Goal: Find specific page/section: Find specific page/section

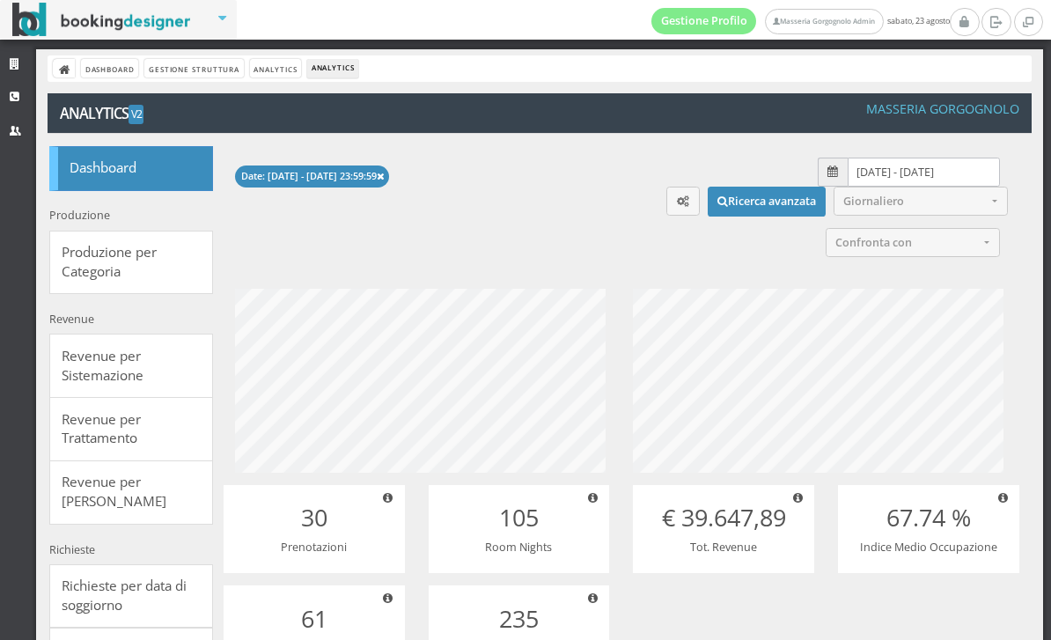
select select
click at [61, 64] on icon at bounding box center [65, 70] width 12 height 12
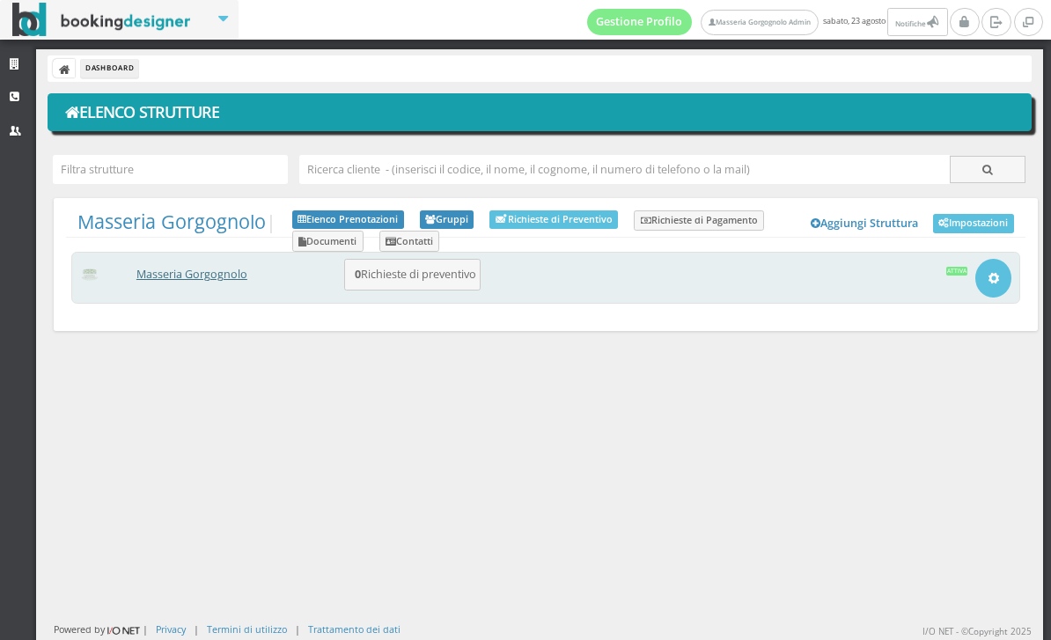
click at [209, 280] on link "Masseria Gorgognolo" at bounding box center [191, 274] width 111 height 15
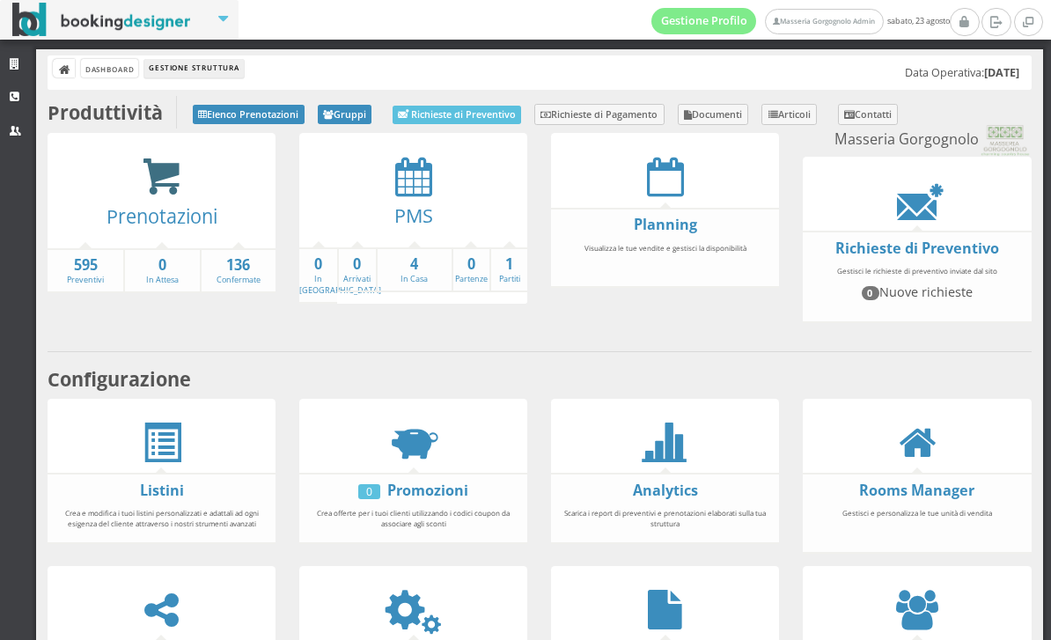
click at [173, 183] on icon at bounding box center [162, 177] width 40 height 40
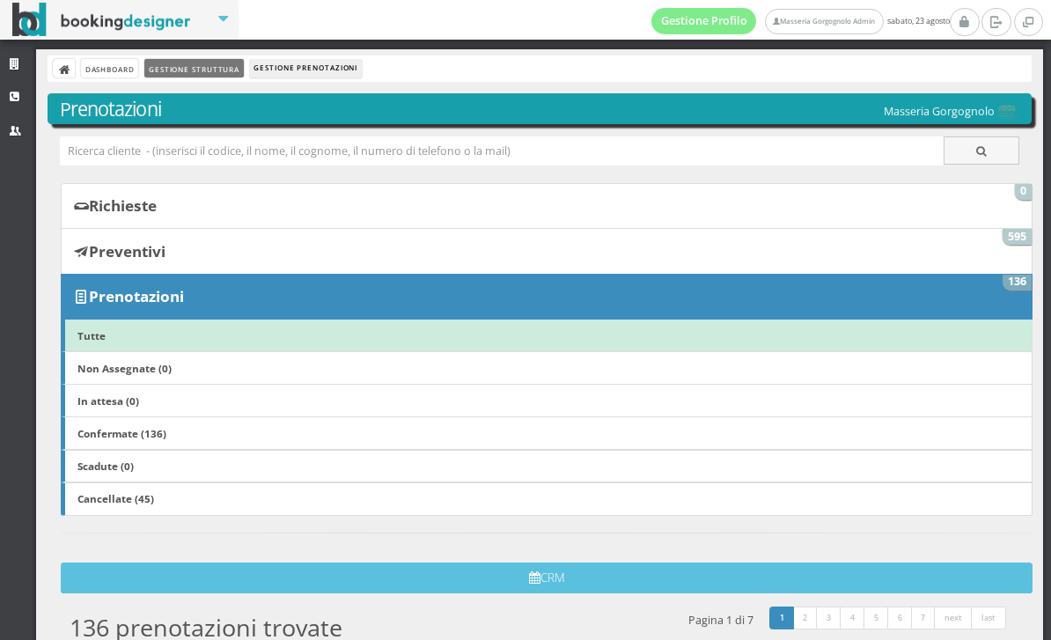
click at [204, 69] on link "Gestione Struttura" at bounding box center [193, 68] width 99 height 18
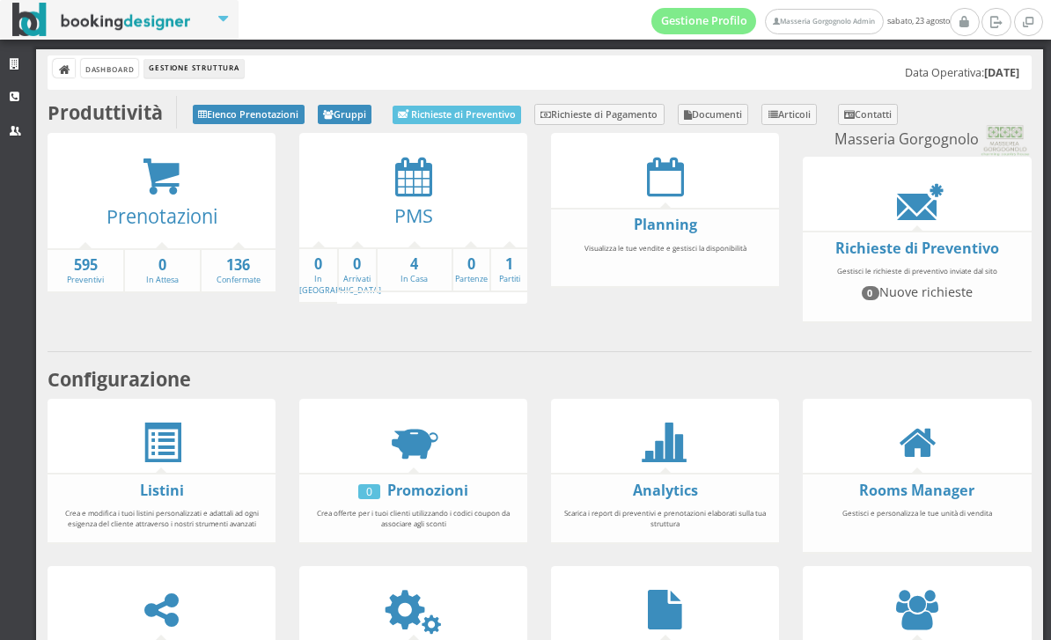
click at [403, 196] on div "PMS" at bounding box center [413, 221] width 228 height 50
click at [407, 176] on icon at bounding box center [413, 177] width 37 height 40
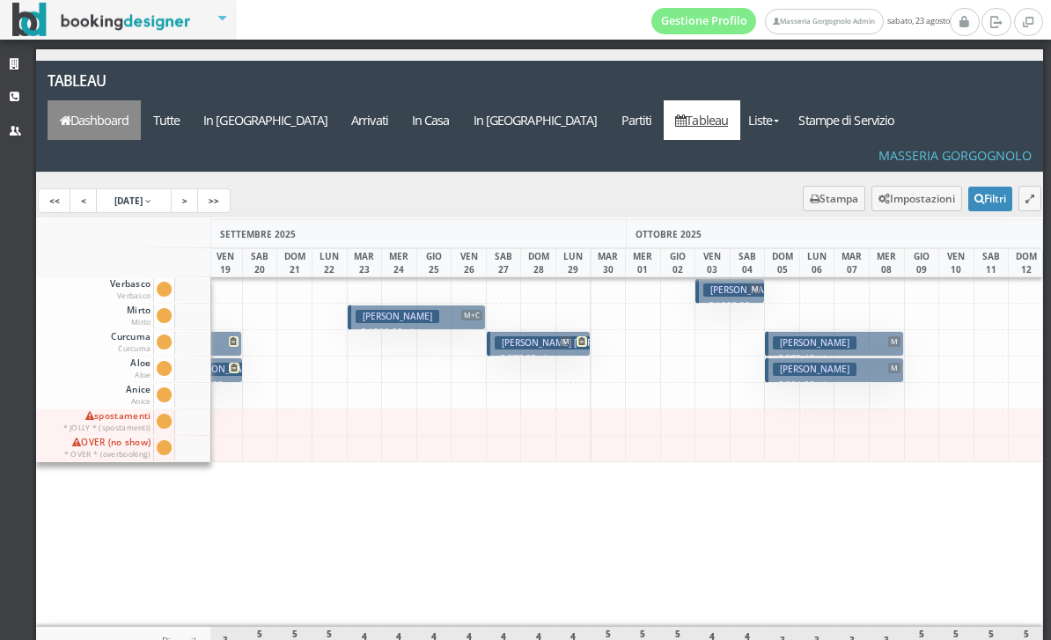
click at [141, 100] on link "Dashboard" at bounding box center [94, 120] width 93 height 40
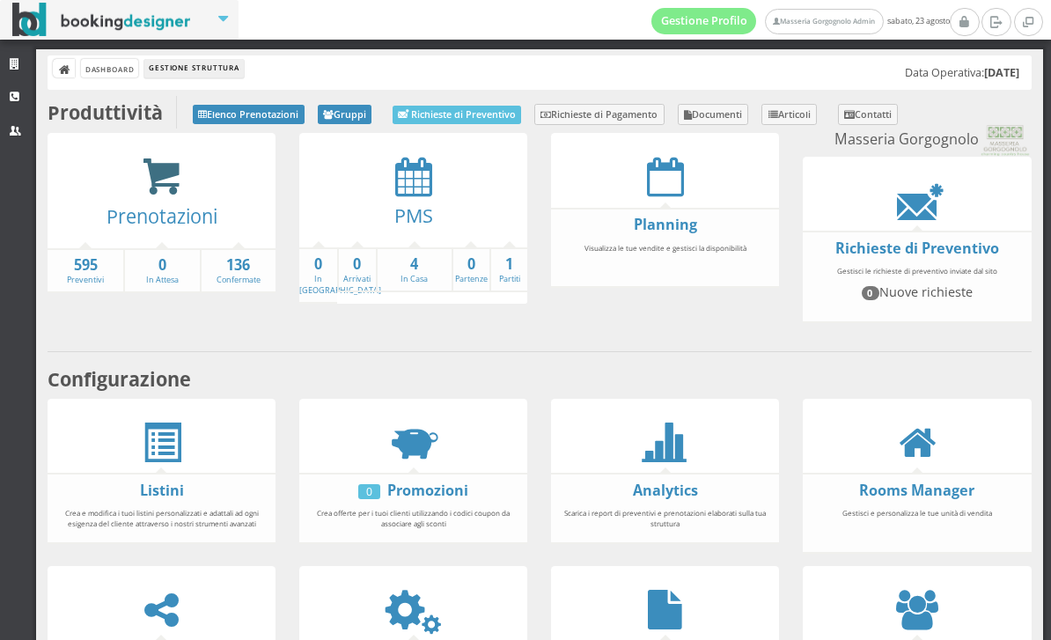
click at [168, 177] on icon at bounding box center [162, 177] width 40 height 40
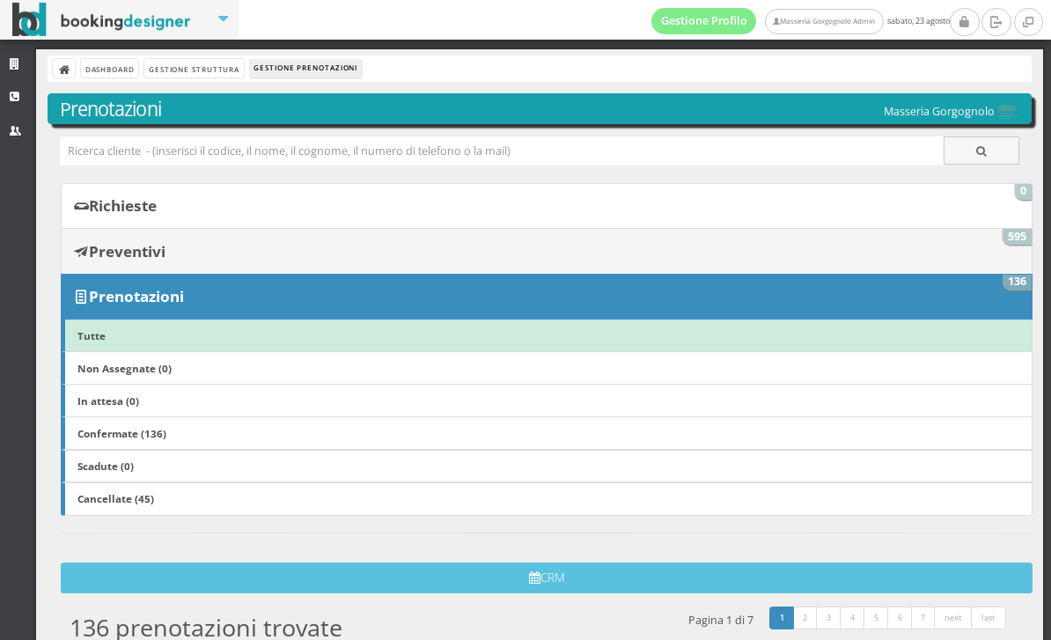
click at [160, 245] on b "Preventivi" at bounding box center [127, 251] width 77 height 20
